Goal: Task Accomplishment & Management: Manage account settings

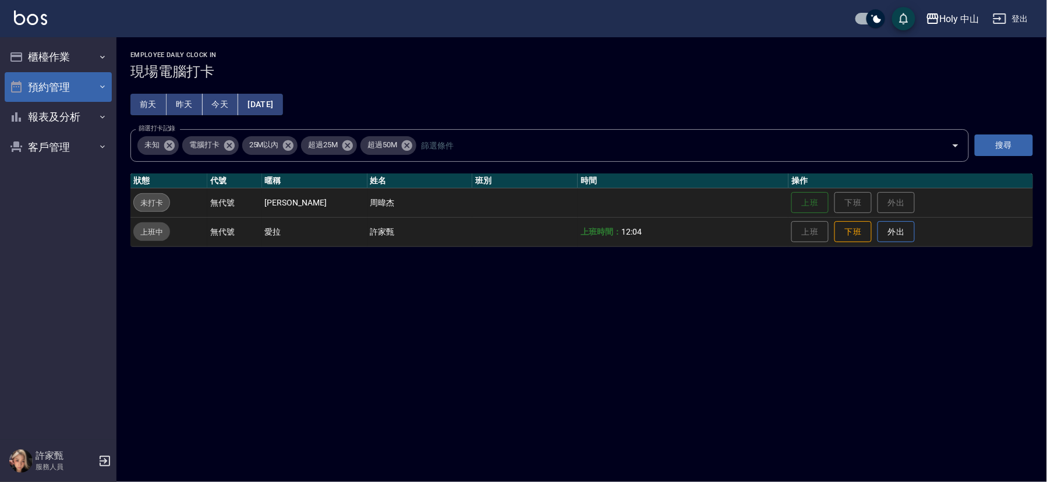
click at [79, 87] on button "預約管理" at bounding box center [58, 87] width 107 height 30
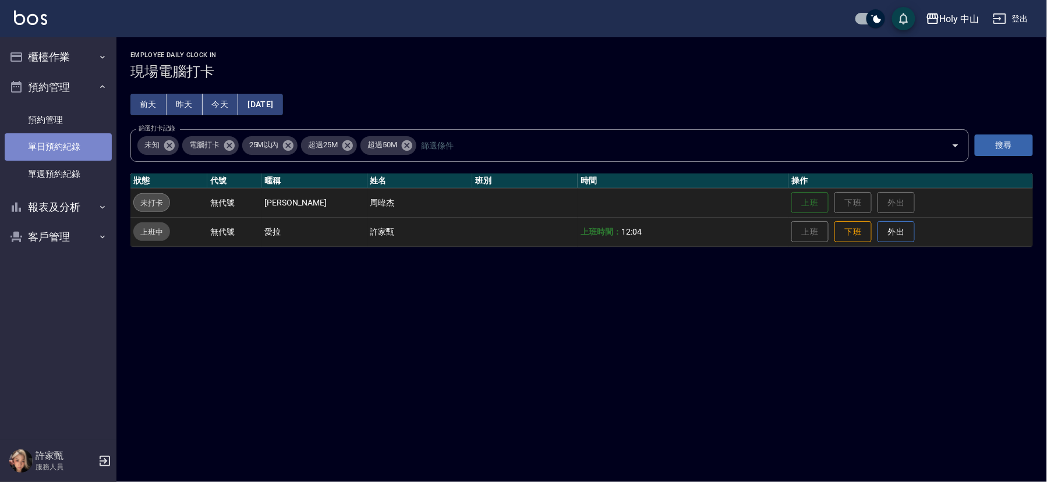
click at [73, 146] on link "單日預約紀錄" at bounding box center [58, 146] width 107 height 27
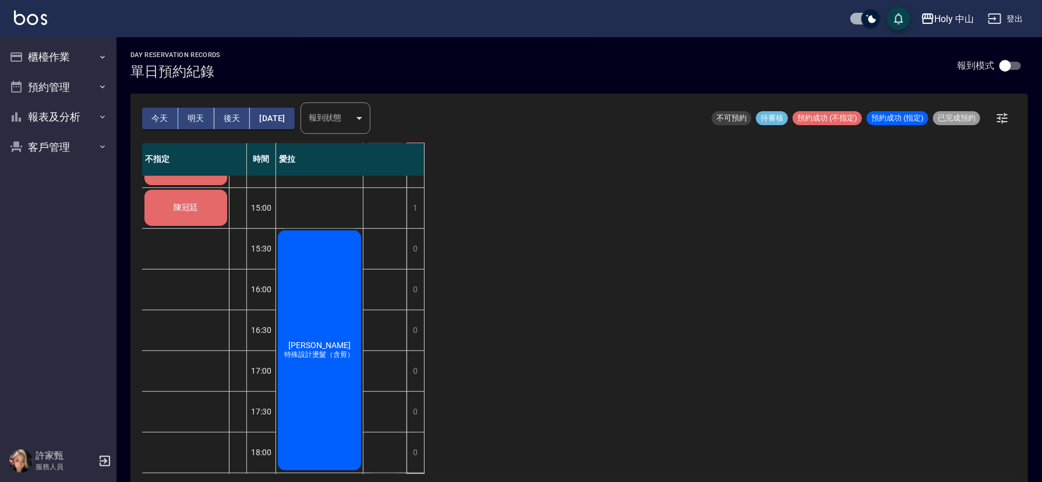
scroll to position [87, 0]
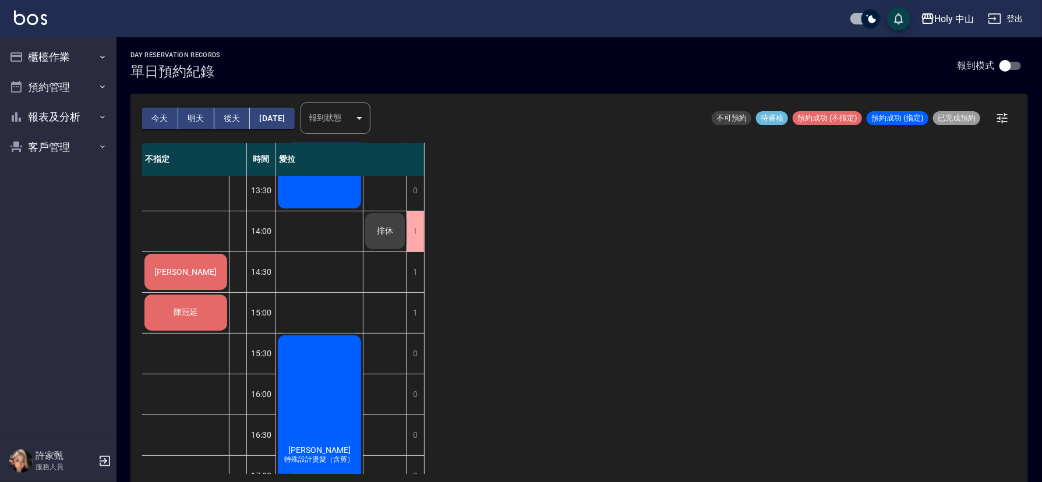
click at [210, 292] on div "陳冠廷" at bounding box center [186, 272] width 86 height 40
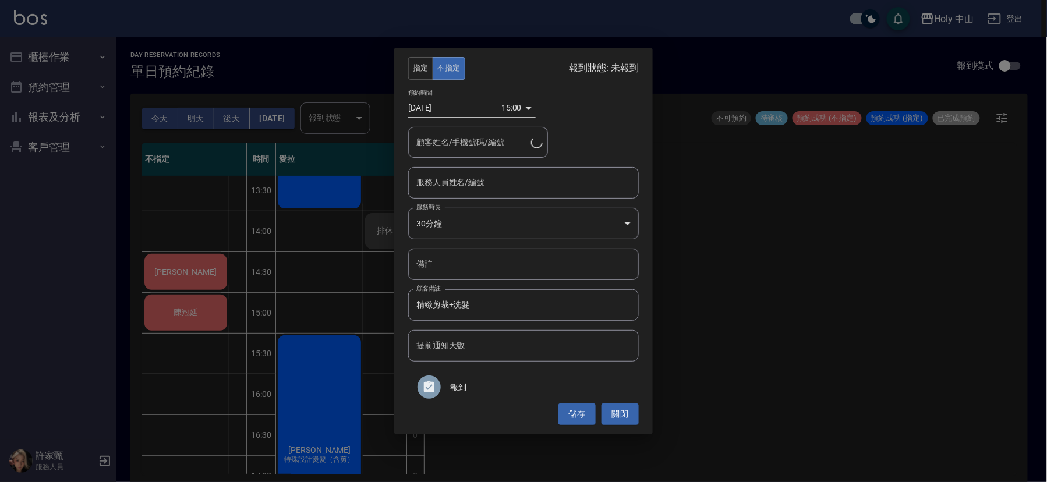
type input "[PERSON_NAME]/0986509566"
click at [588, 186] on input "服務人員姓名/編號" at bounding box center [523, 182] width 220 height 20
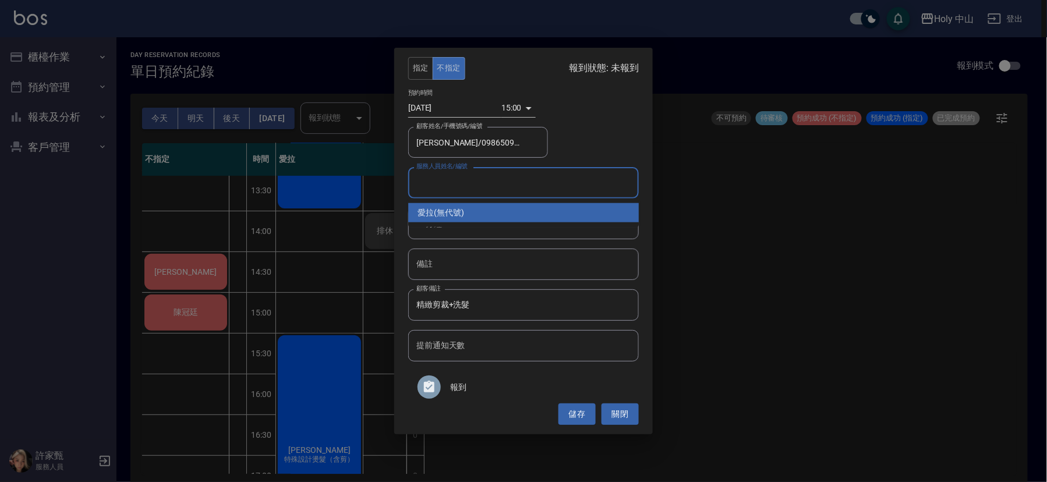
click at [515, 210] on div "愛拉 (無代號)" at bounding box center [523, 212] width 231 height 19
type input "愛拉(無代號)"
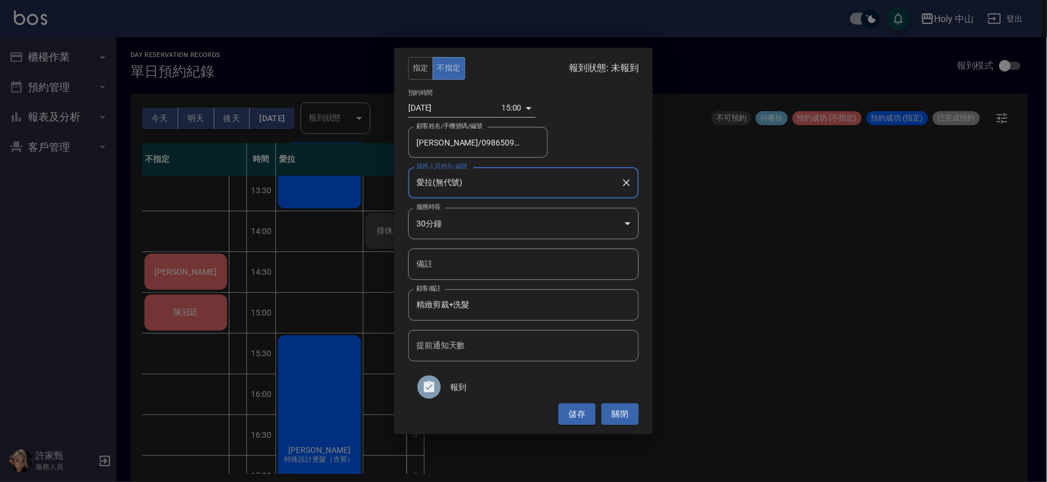
click at [575, 419] on button "儲存" at bounding box center [576, 415] width 37 height 22
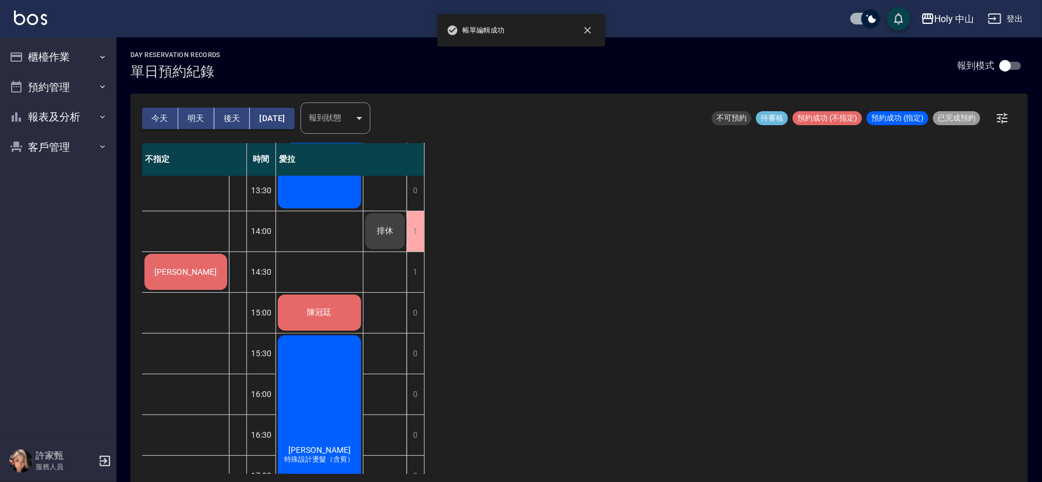
click at [176, 275] on span "胡家霖" at bounding box center [186, 271] width 67 height 9
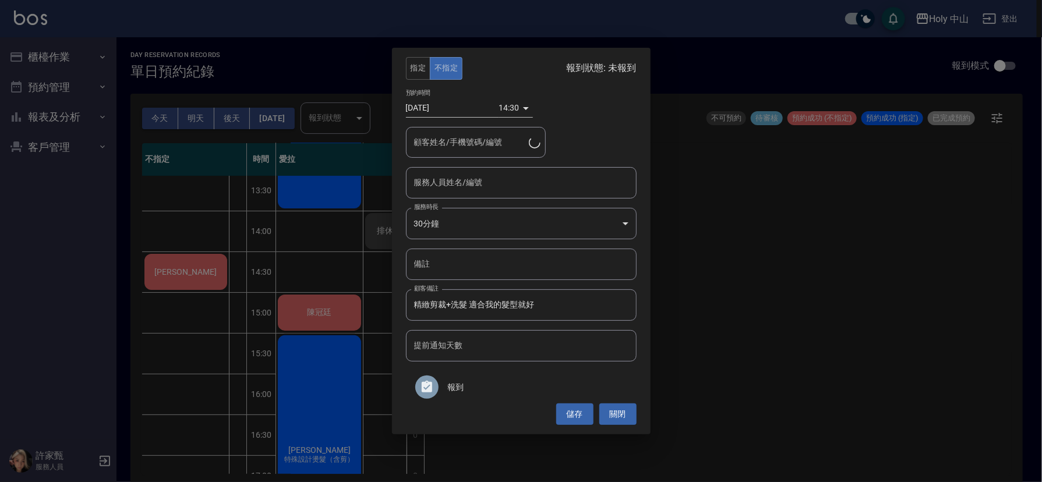
type input "胡家霖/0961129224/"
click at [528, 190] on input "服務人員姓名/編號" at bounding box center [523, 182] width 220 height 20
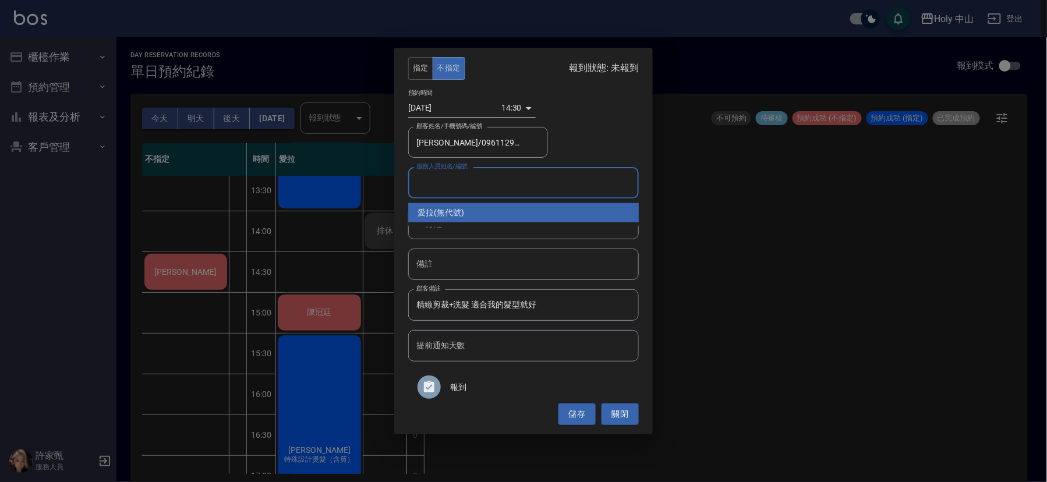
click at [510, 214] on div "愛拉 (無代號)" at bounding box center [523, 212] width 231 height 19
type input "愛拉(無代號)"
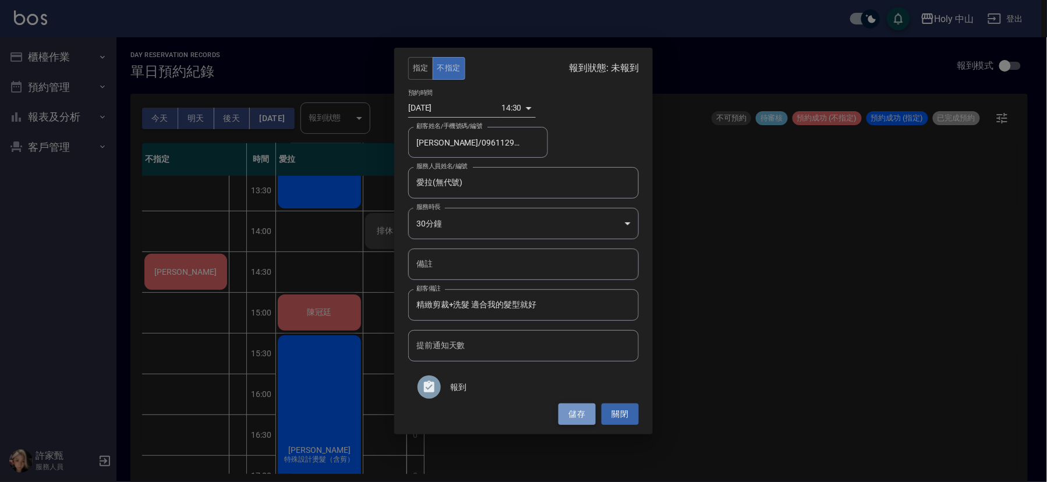
click at [581, 414] on button "儲存" at bounding box center [576, 415] width 37 height 22
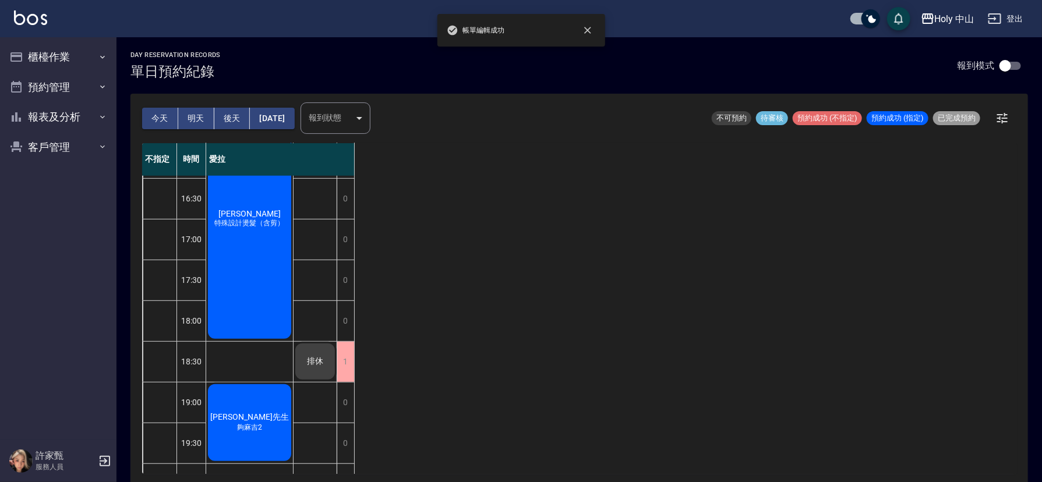
scroll to position [367, 0]
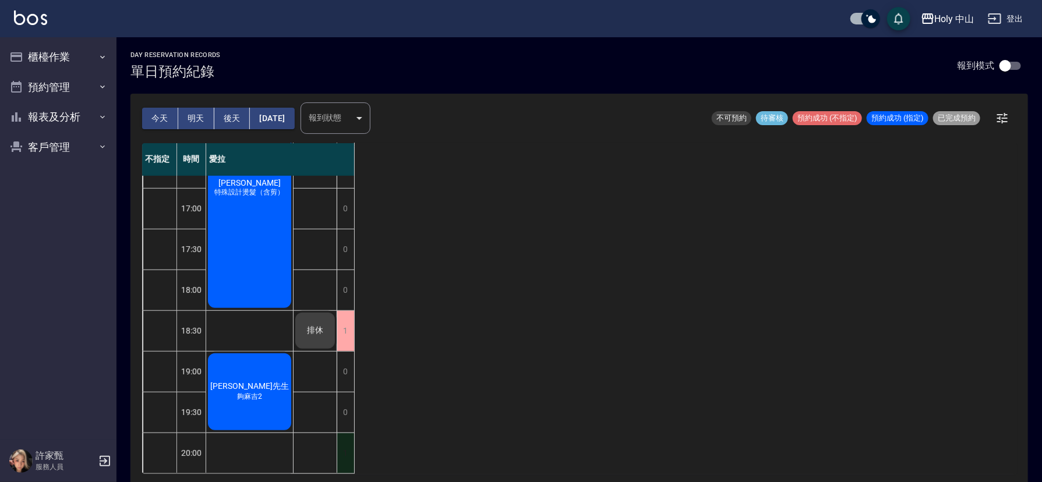
click at [344, 433] on div "1" at bounding box center [345, 453] width 17 height 40
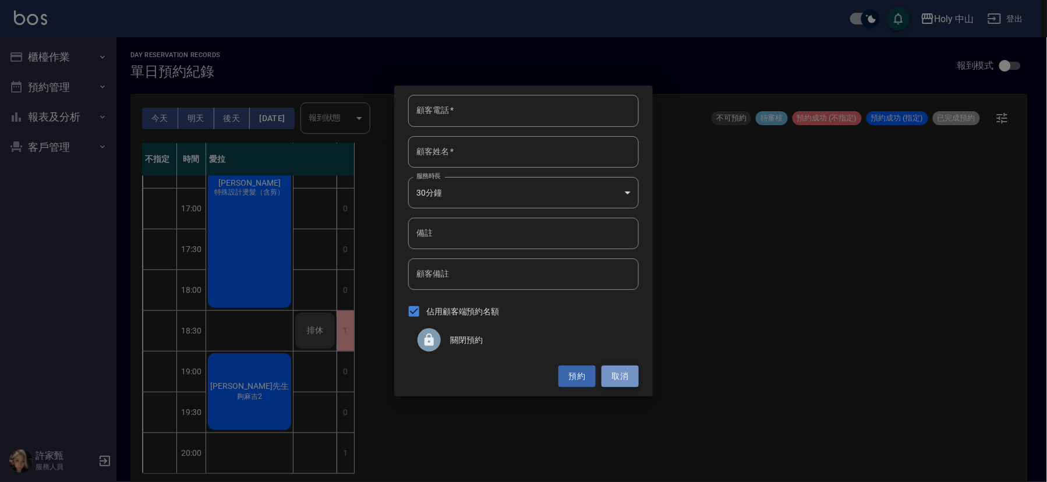
click at [622, 377] on button "取消" at bounding box center [620, 377] width 37 height 22
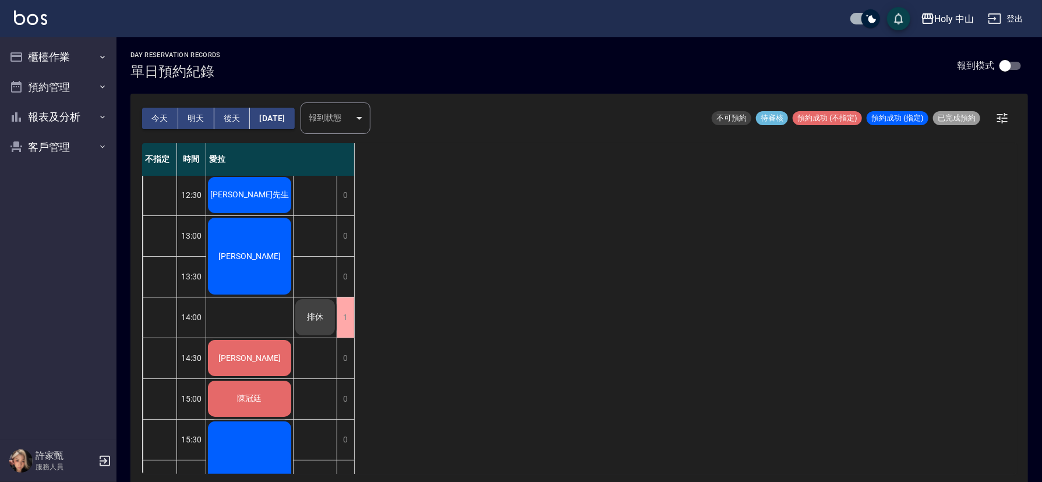
scroll to position [0, 0]
